Goal: Obtain resource: Download file/media

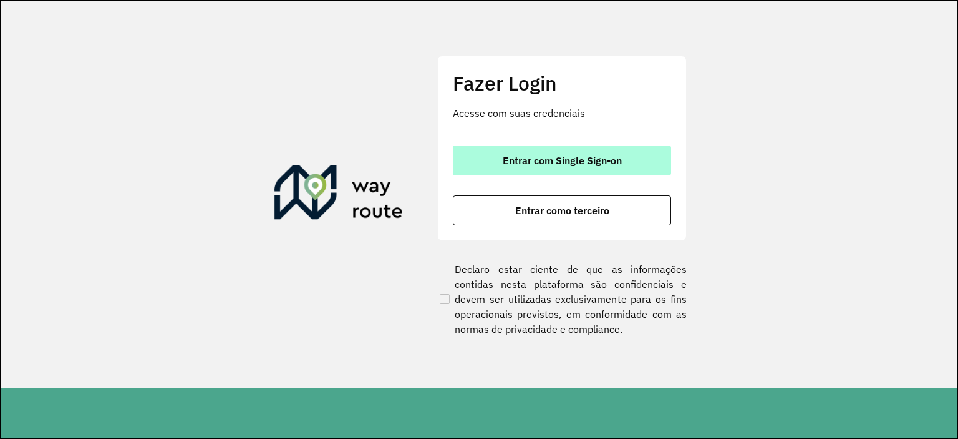
click at [542, 158] on span "Entrar com Single Sign-on" at bounding box center [562, 160] width 119 height 10
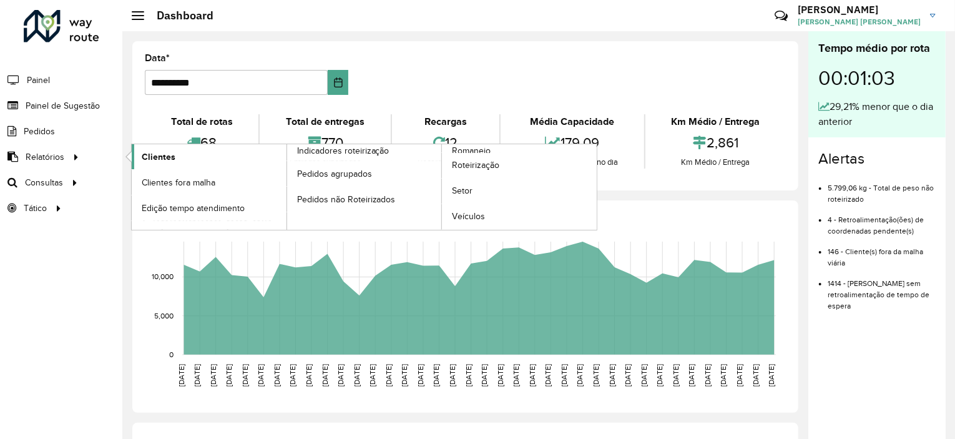
click at [160, 155] on span "Clientes" at bounding box center [159, 156] width 34 height 13
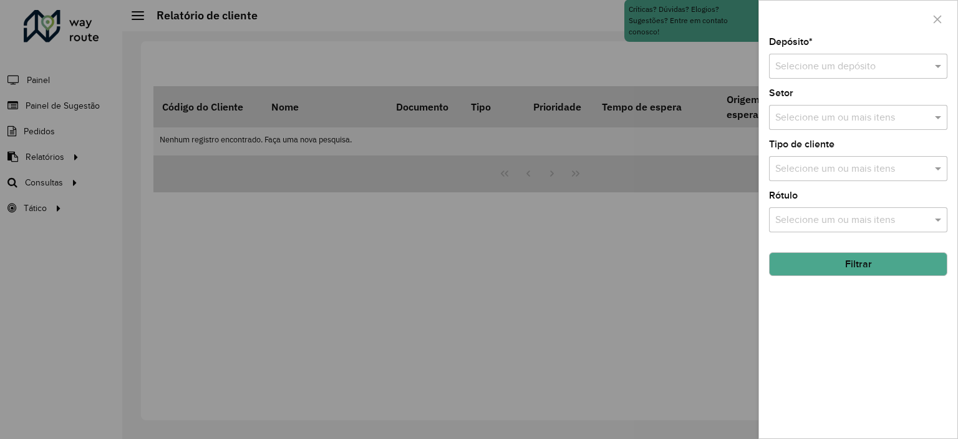
click at [890, 70] on input "text" at bounding box center [845, 66] width 141 height 15
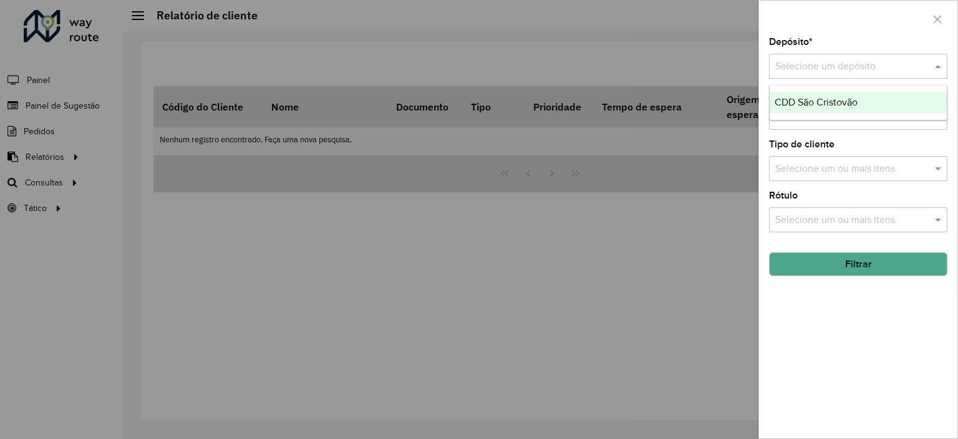
click at [838, 99] on span "CDD São Cristovão" at bounding box center [816, 102] width 83 height 11
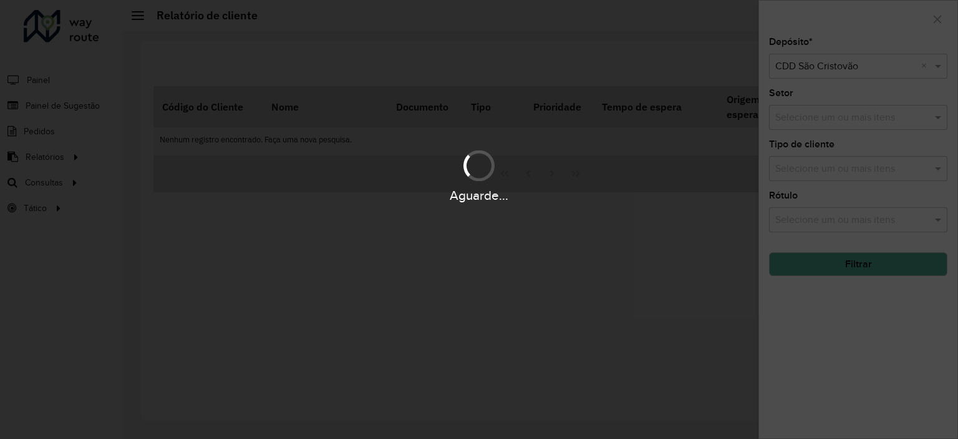
click at [841, 116] on div "Aguarde..." at bounding box center [479, 219] width 958 height 439
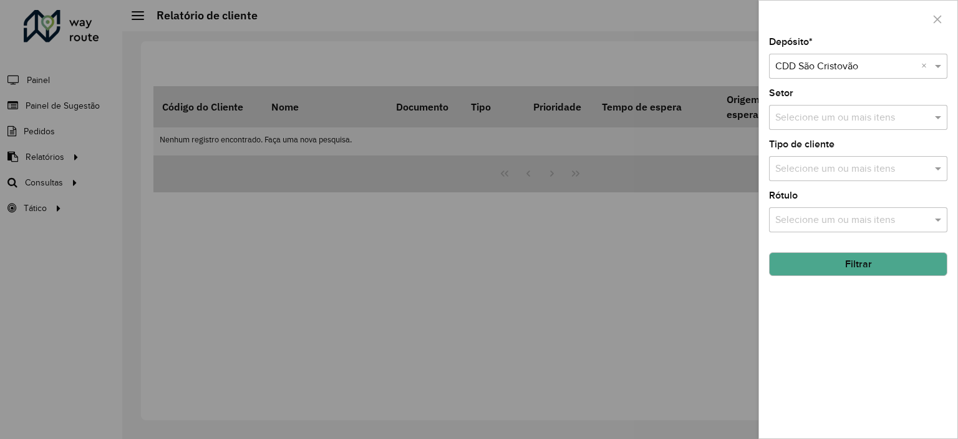
click at [842, 117] on input "text" at bounding box center [852, 117] width 160 height 15
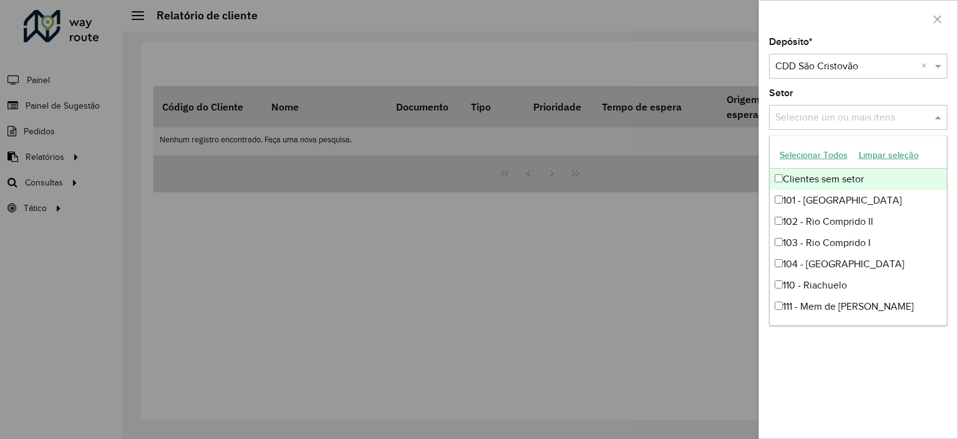
click at [842, 117] on input "text" at bounding box center [852, 117] width 160 height 15
click at [681, 114] on div at bounding box center [479, 219] width 958 height 439
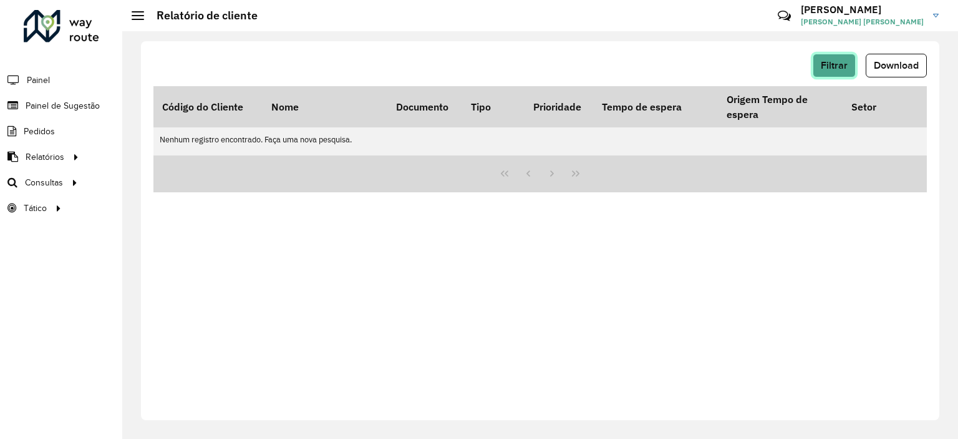
click at [855, 59] on button "Filtrar" at bounding box center [834, 66] width 43 height 24
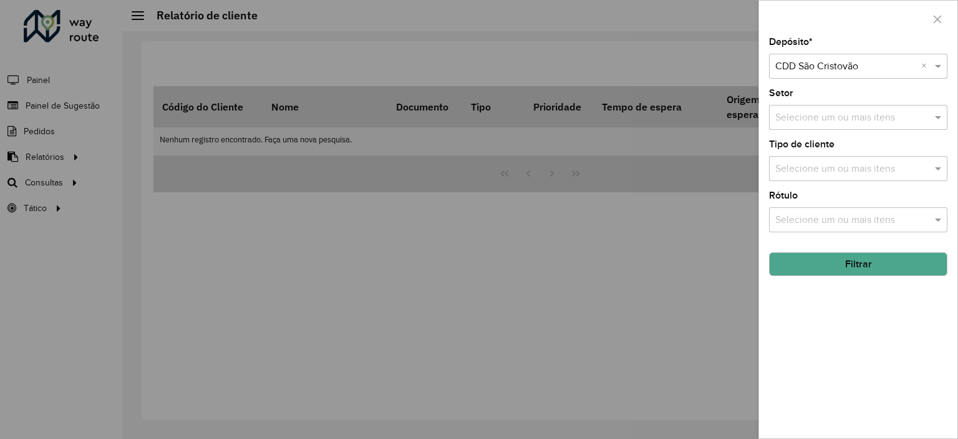
click at [860, 172] on input "text" at bounding box center [852, 169] width 160 height 15
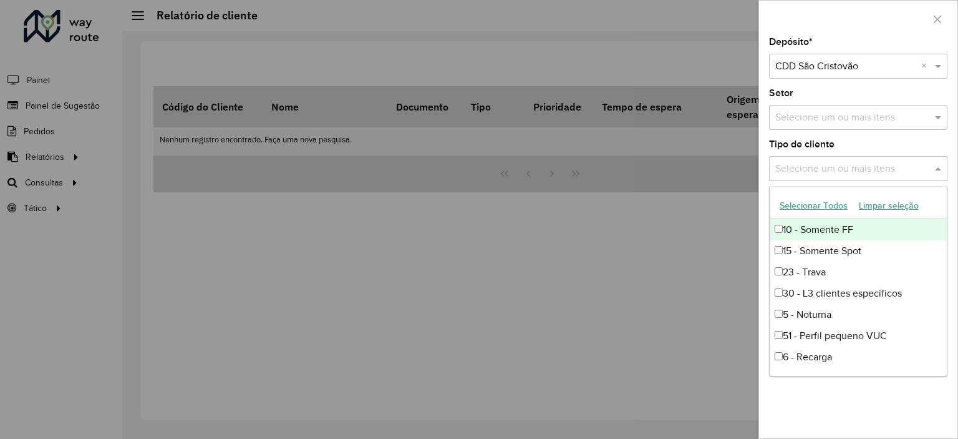
click at [861, 172] on input "text" at bounding box center [852, 169] width 160 height 15
click at [692, 173] on div at bounding box center [479, 219] width 958 height 439
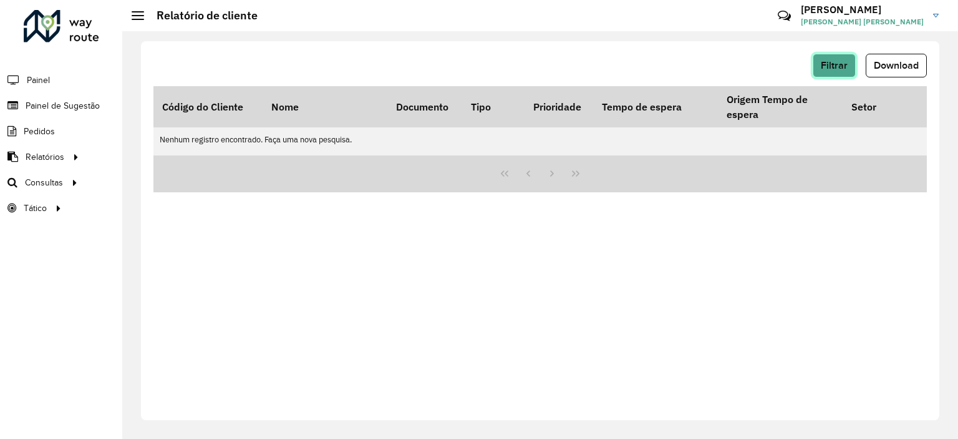
click at [846, 55] on button "Filtrar" at bounding box center [834, 66] width 43 height 24
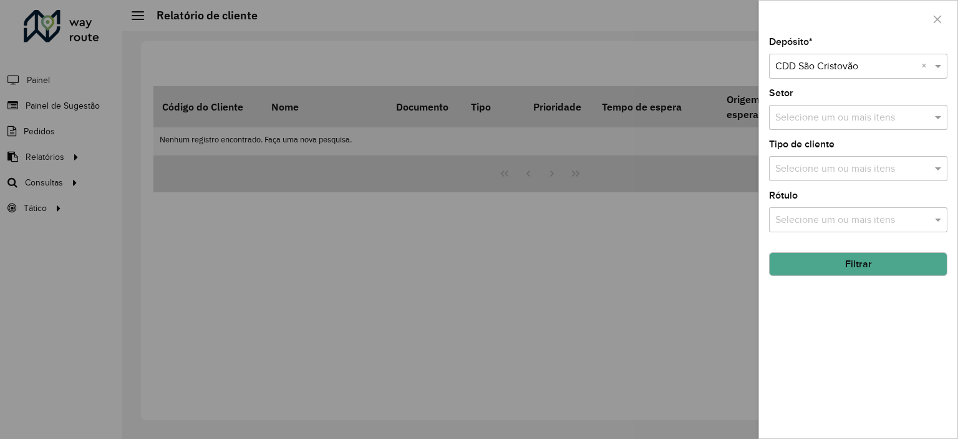
click at [879, 214] on input "text" at bounding box center [852, 220] width 160 height 15
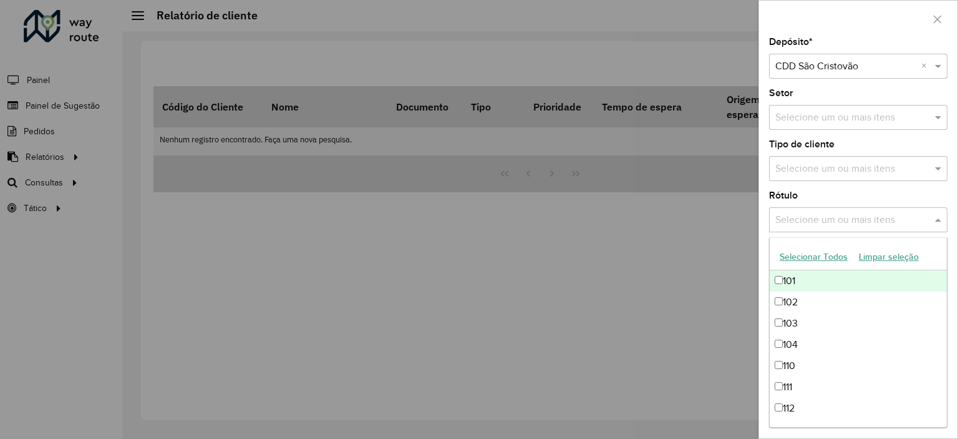
click at [879, 214] on input "text" at bounding box center [852, 220] width 160 height 15
click at [673, 217] on div at bounding box center [479, 219] width 958 height 439
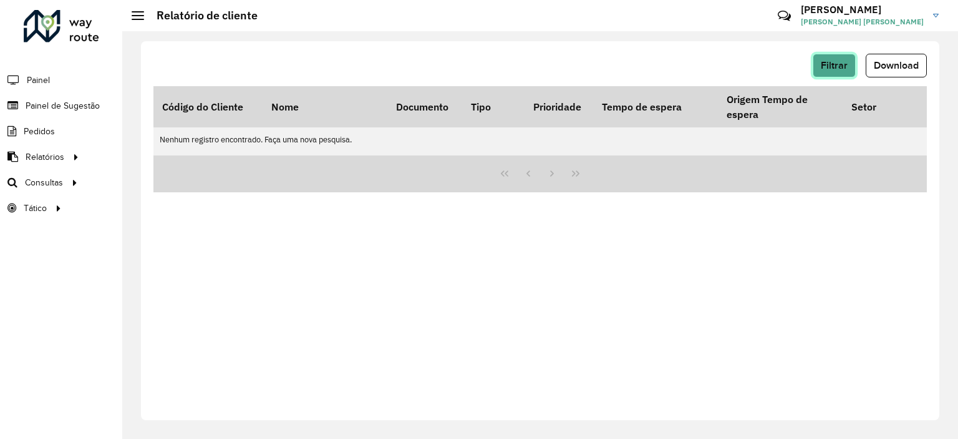
click at [840, 66] on span "Filtrar" at bounding box center [834, 65] width 27 height 11
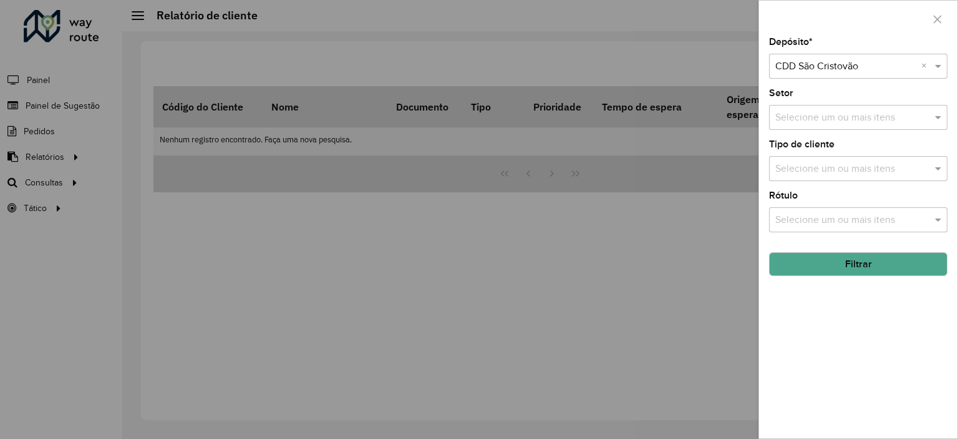
click at [892, 258] on button "Filtrar" at bounding box center [858, 264] width 178 height 24
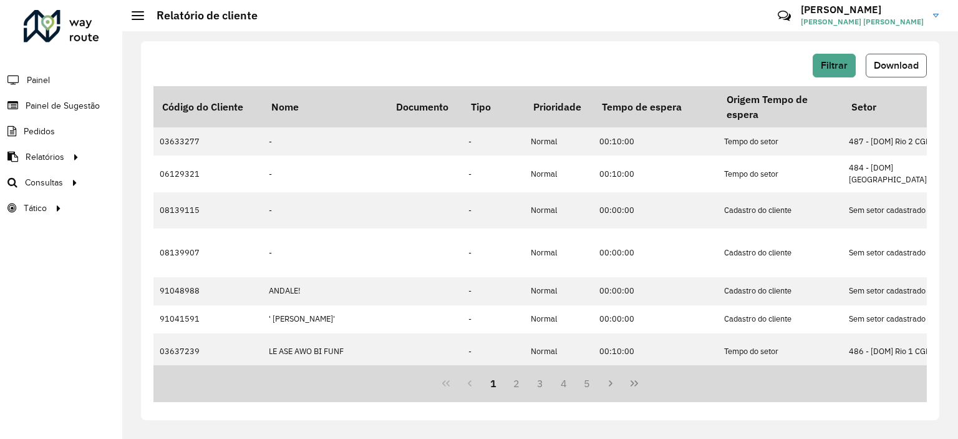
click at [878, 63] on span "Download" at bounding box center [896, 65] width 45 height 11
